Goal: Task Accomplishment & Management: Manage account settings

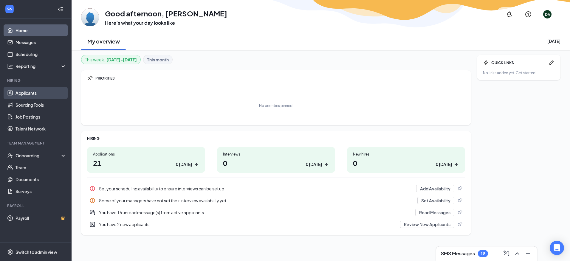
click at [35, 96] on link "Applicants" at bounding box center [40, 93] width 51 height 12
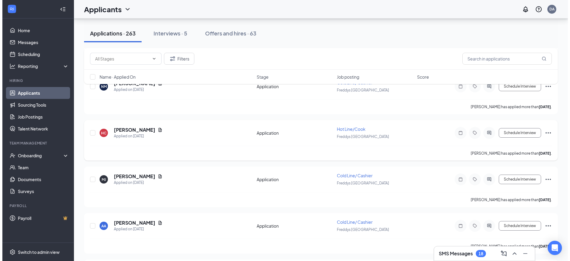
scroll to position [1043, 0]
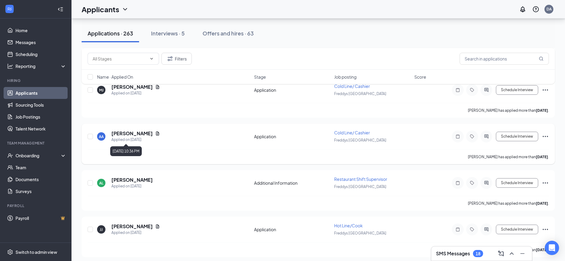
click at [145, 137] on h5 "[PERSON_NAME]" at bounding box center [131, 133] width 41 height 7
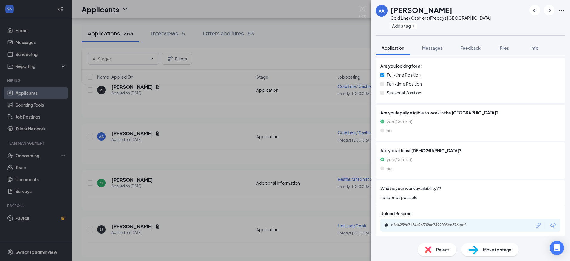
scroll to position [123, 0]
drag, startPoint x: 433, startPoint y: 221, endPoint x: 406, endPoint y: 216, distance: 27.8
click at [407, 212] on span "Upload Resume" at bounding box center [395, 213] width 31 height 7
click at [399, 228] on div "c2d4259e7154e26302ac7492005ba676.pdf" at bounding box center [470, 225] width 180 height 13
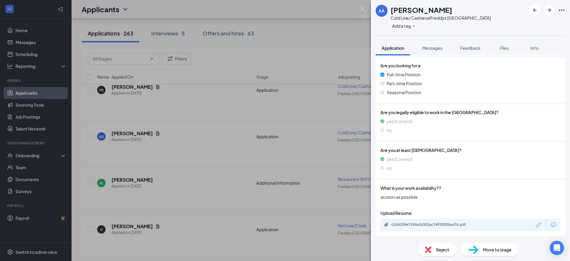
click at [407, 223] on div "c2d4259e7154e26302ac7492005ba676.pdf" at bounding box center [432, 224] width 83 height 5
